Goal: Book appointment/travel/reservation

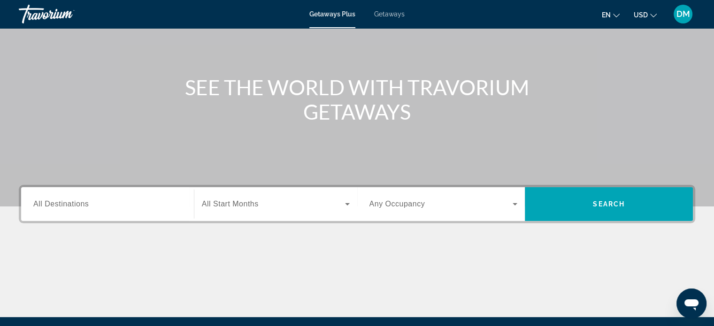
scroll to position [94, 0]
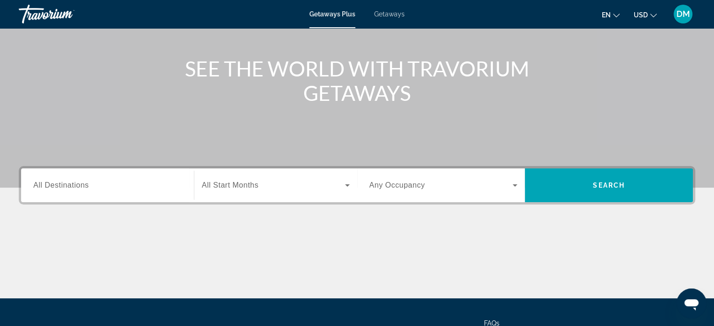
click at [82, 187] on span "All Destinations" at bounding box center [60, 185] width 55 height 8
click at [82, 187] on input "Destination All Destinations" at bounding box center [107, 185] width 148 height 11
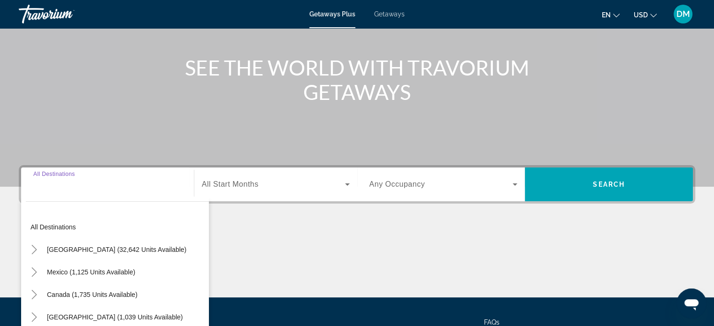
scroll to position [181, 0]
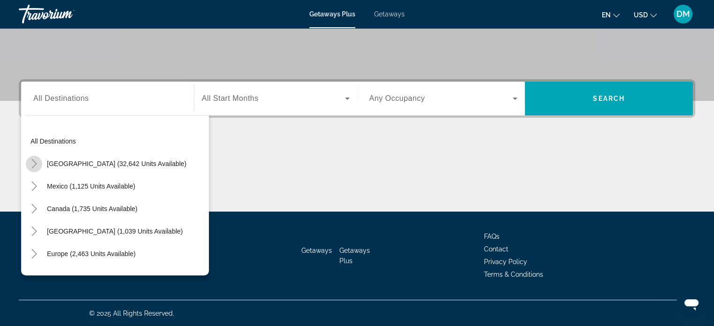
click at [32, 163] on icon "Toggle United States (32,642 units available)" at bounding box center [34, 163] width 9 height 9
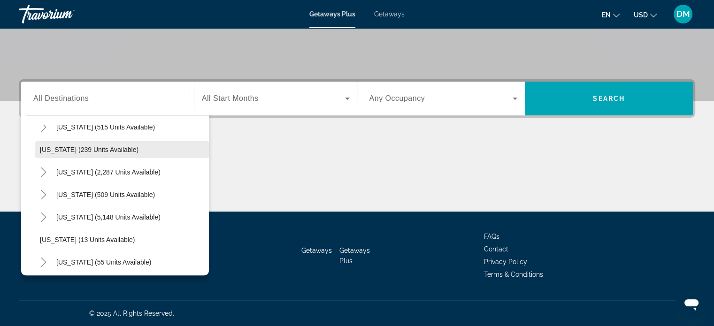
scroll to position [74, 0]
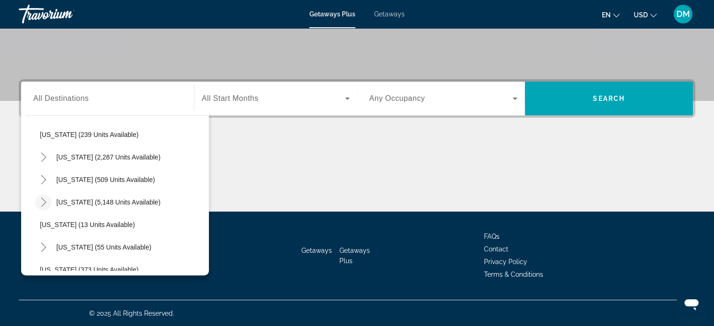
click at [41, 200] on icon "Toggle Florida (5,148 units available)" at bounding box center [43, 202] width 9 height 9
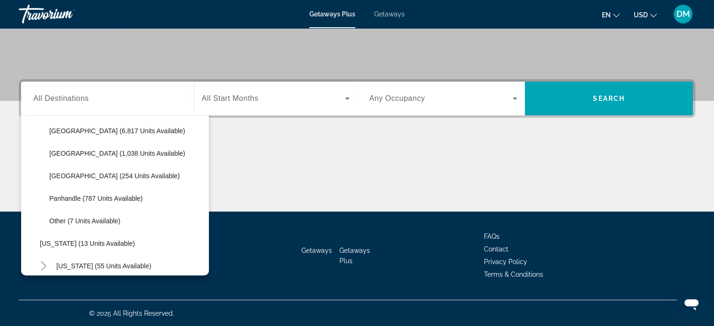
scroll to position [121, 0]
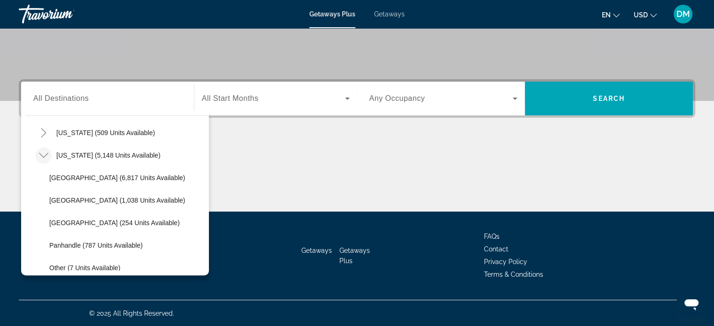
click at [71, 179] on span "[GEOGRAPHIC_DATA] (6,817 units available)" at bounding box center [117, 178] width 136 height 8
type input "**********"
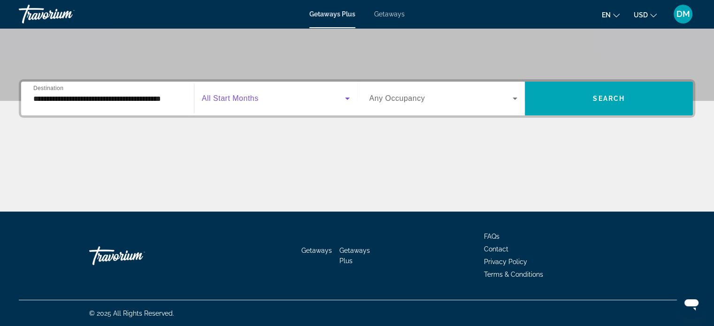
click at [261, 100] on span "Search widget" at bounding box center [273, 98] width 143 height 11
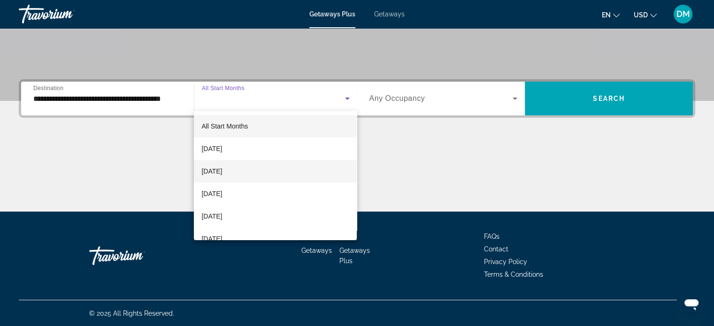
scroll to position [47, 0]
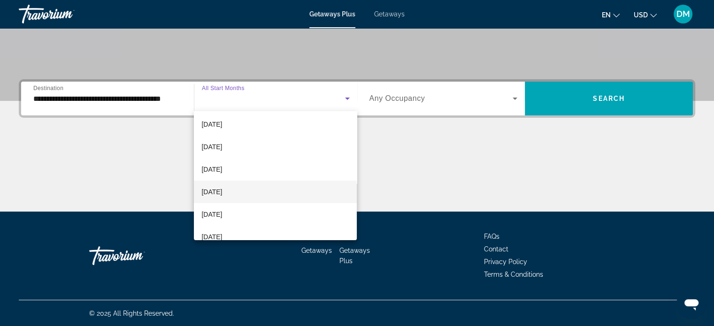
click at [222, 193] on span "[DATE]" at bounding box center [212, 191] width 21 height 11
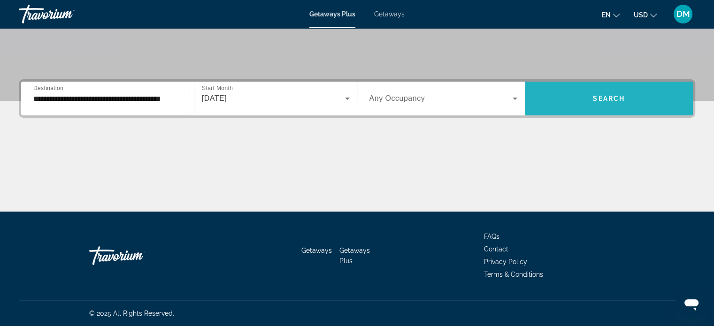
click at [594, 95] on span "Search" at bounding box center [609, 99] width 32 height 8
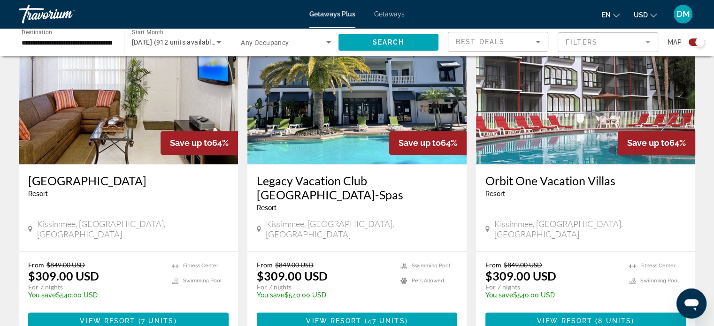
scroll to position [1410, 0]
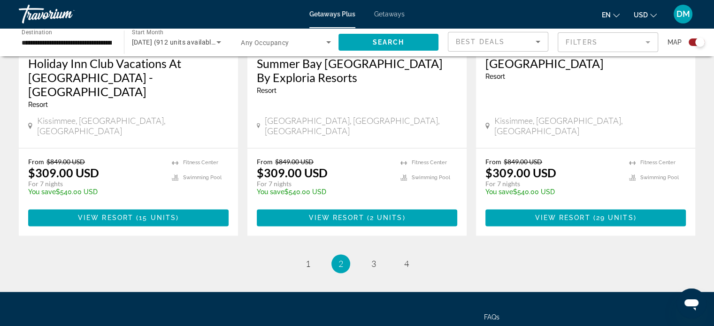
scroll to position [1488, 0]
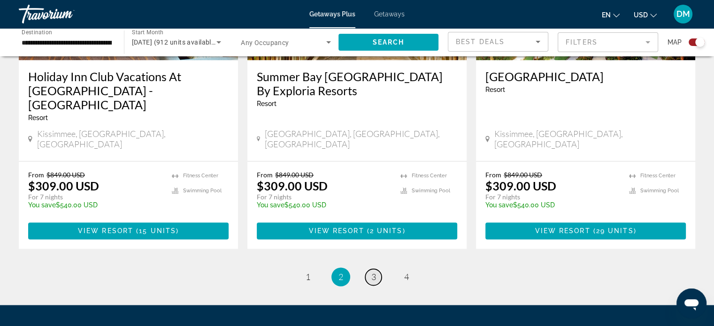
click at [375, 272] on span "3" at bounding box center [374, 277] width 5 height 10
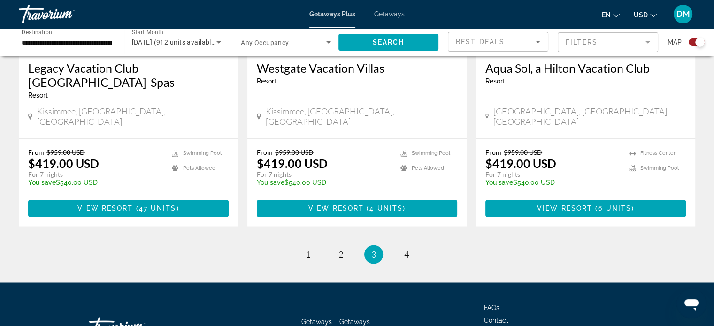
scroll to position [1506, 0]
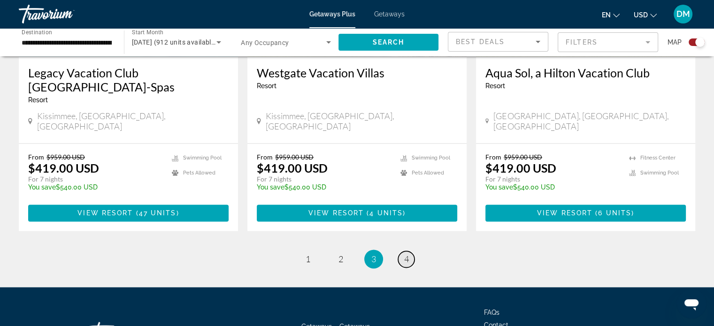
click at [408, 254] on span "4" at bounding box center [406, 259] width 5 height 10
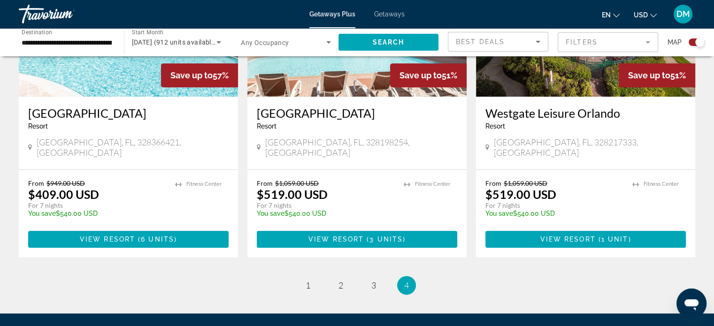
scroll to position [1085, 0]
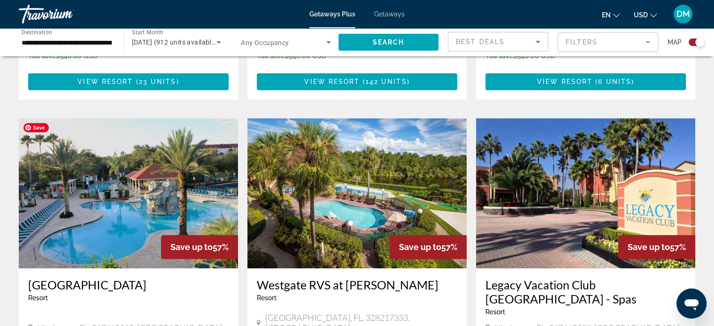
scroll to position [474, 0]
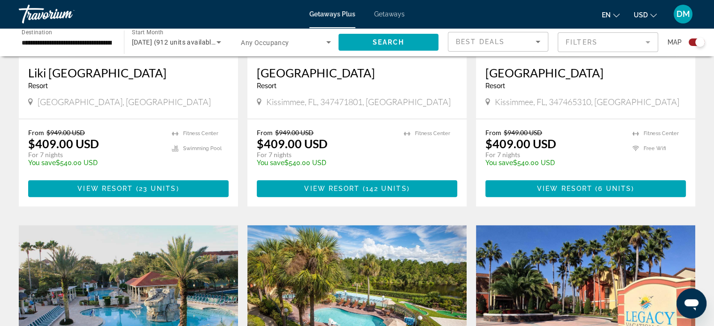
click at [37, 13] on div "Travorium" at bounding box center [66, 14] width 94 height 24
